Goal: Task Accomplishment & Management: Complete application form

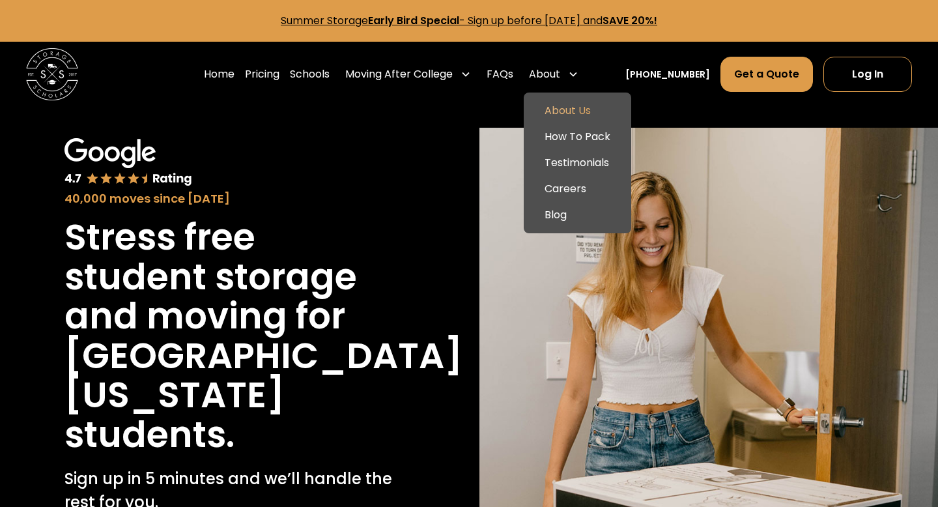
click at [572, 115] on link "About Us" at bounding box center [577, 111] width 97 height 26
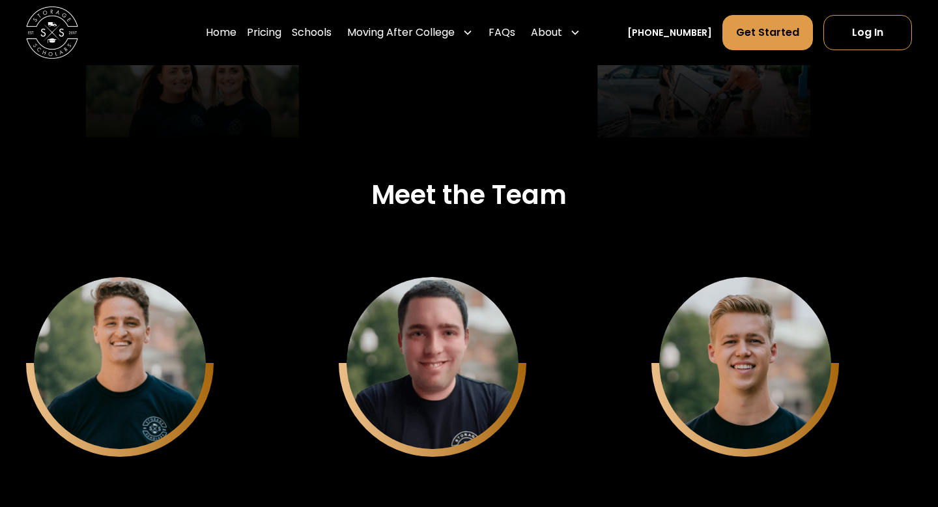
scroll to position [3142, 0]
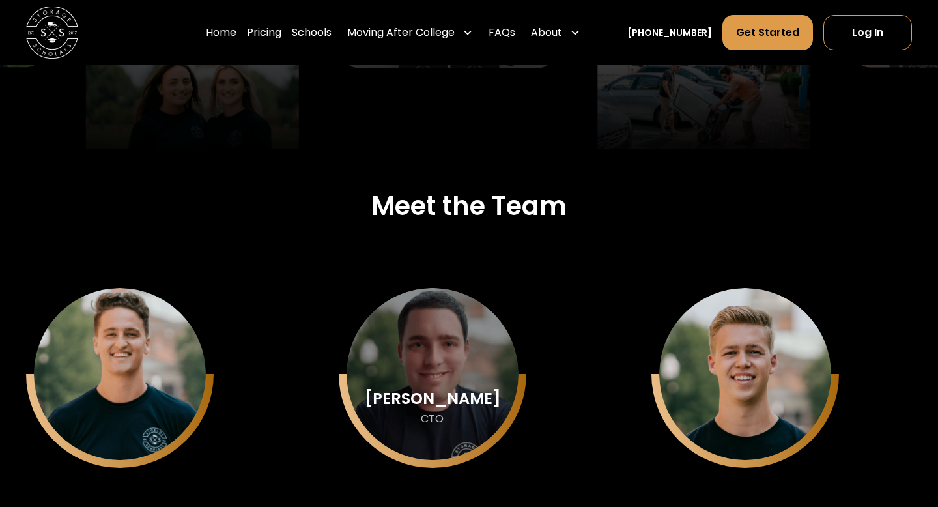
click at [188, 394] on div "[PERSON_NAME]" at bounding box center [120, 398] width 136 height 17
click at [188, 407] on div "[PERSON_NAME]" at bounding box center [120, 398] width 136 height 17
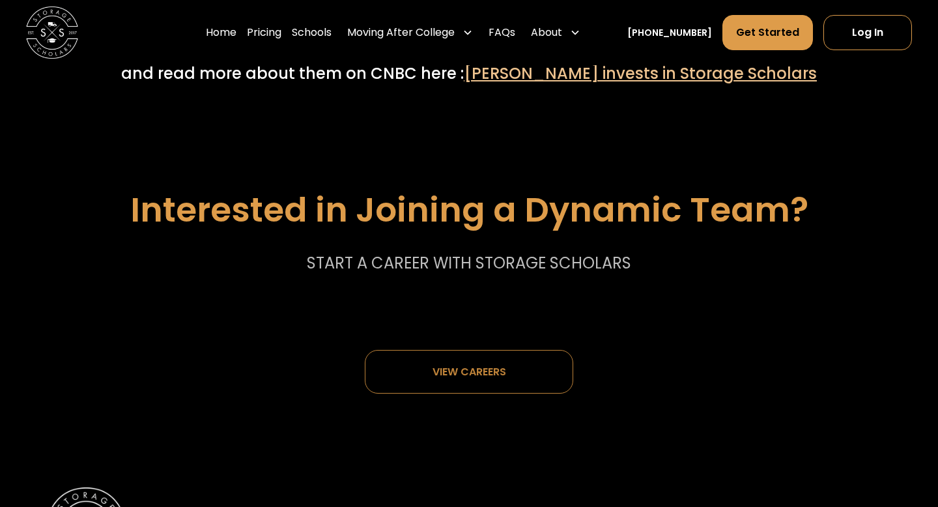
scroll to position [6520, 0]
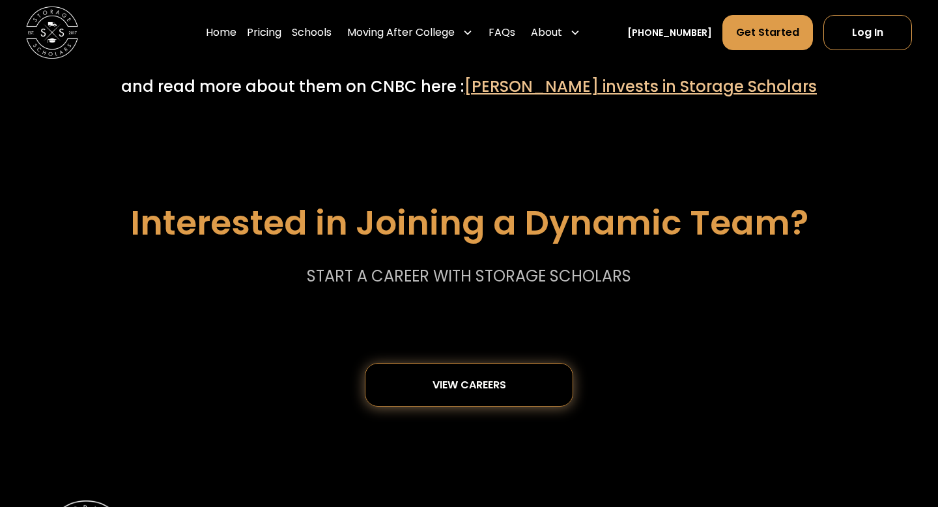
click at [491, 379] on div "View careers" at bounding box center [470, 385] width 74 height 12
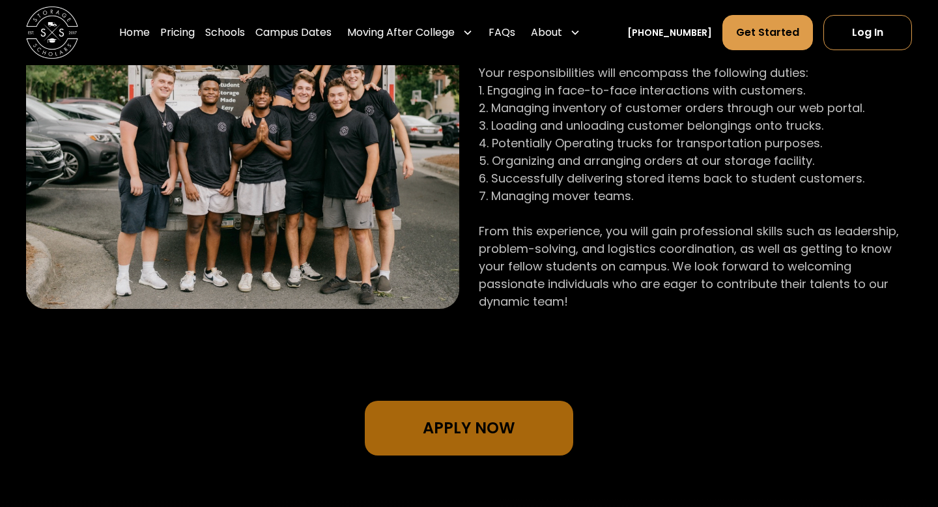
scroll to position [1001, 0]
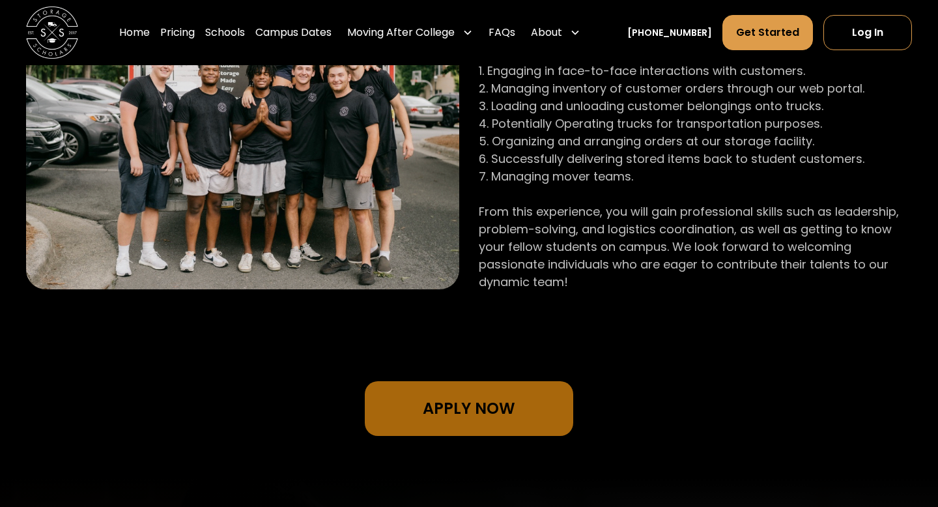
click at [412, 440] on section "We Have Openings for the Following Positions 01 Student - Operations Manager 02…" at bounding box center [469, 33] width 938 height 890
click at [414, 430] on link "Apply Now" at bounding box center [469, 408] width 208 height 55
